Goal: Information Seeking & Learning: Check status

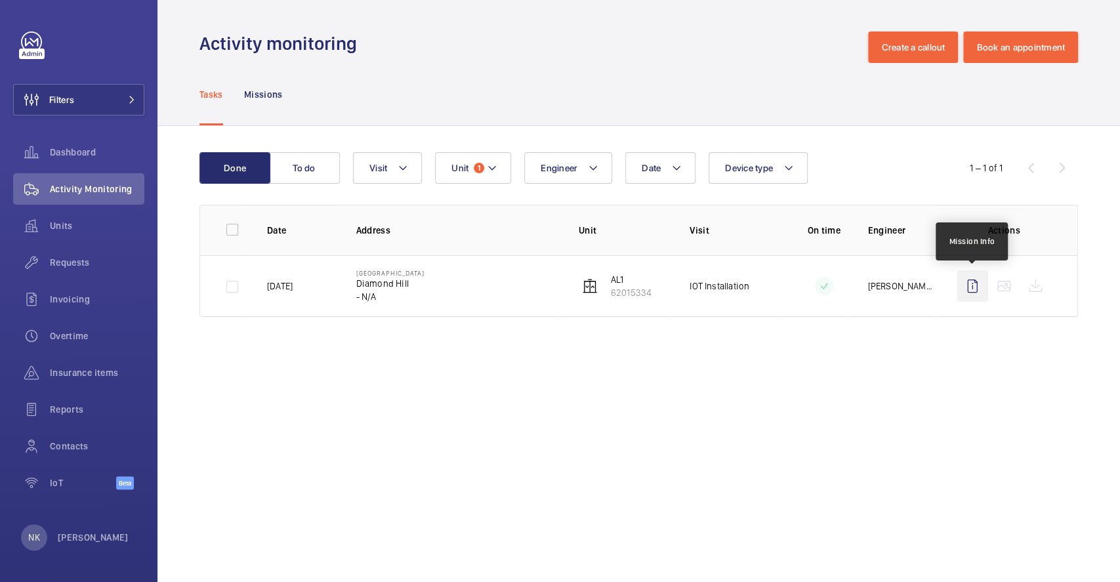
click at [961, 284] on wm-front-icon-button at bounding box center [971, 285] width 31 height 31
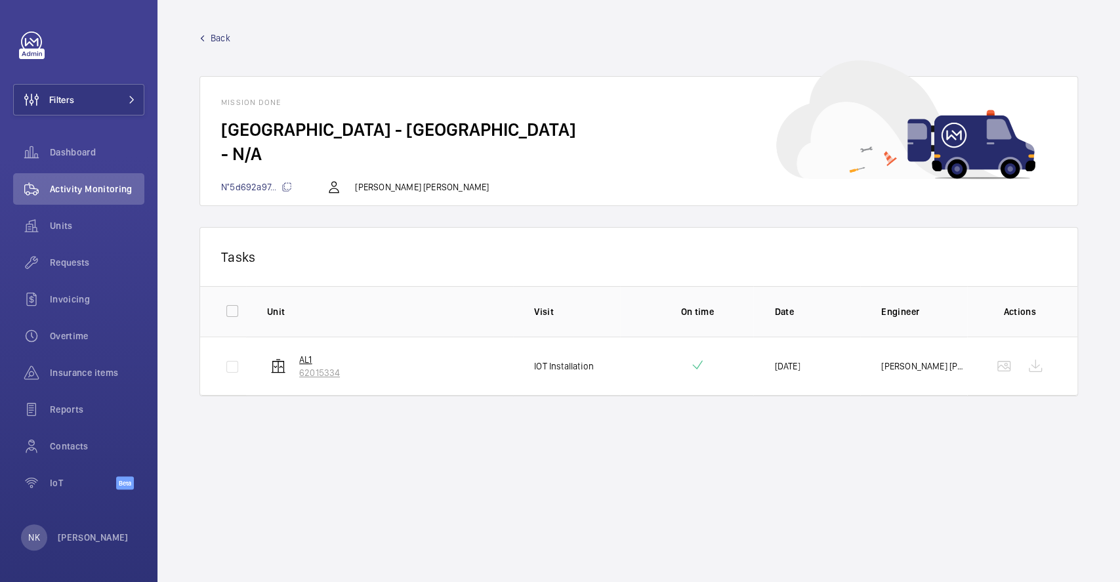
click at [315, 371] on p "62015334" at bounding box center [319, 372] width 41 height 13
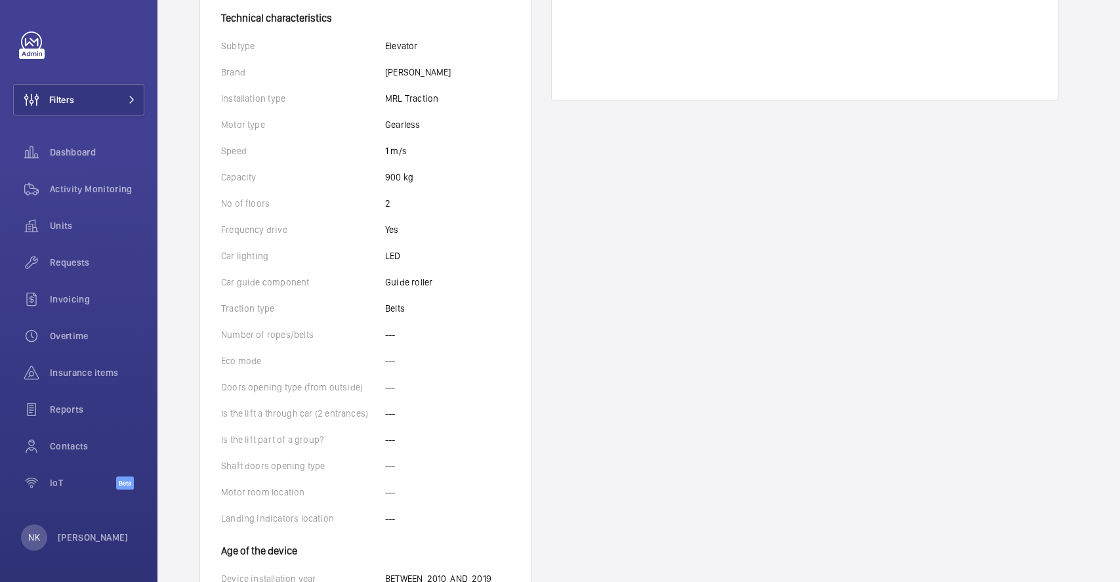
scroll to position [399, 0]
